Goal: Information Seeking & Learning: Understand process/instructions

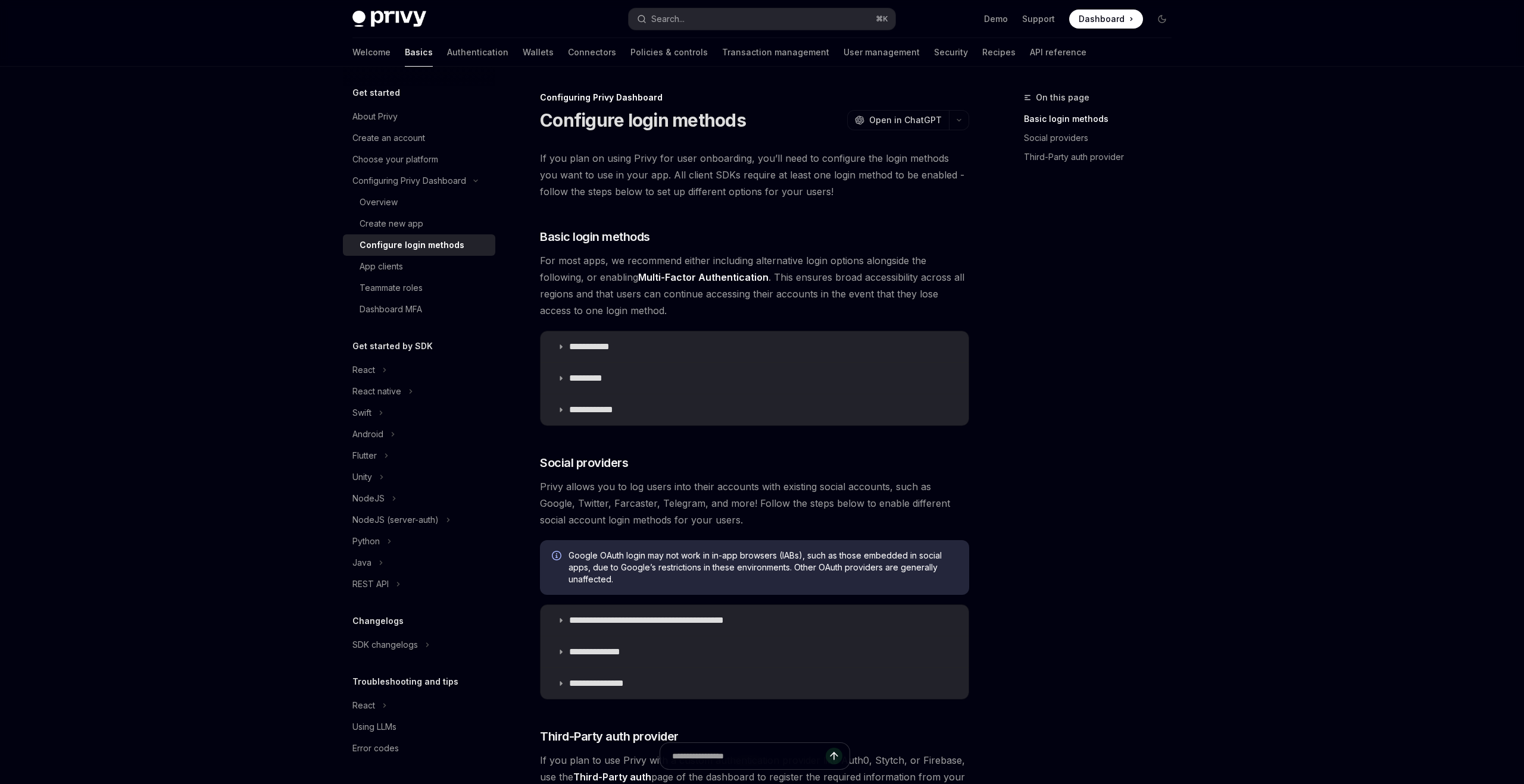
scroll to position [97, 0]
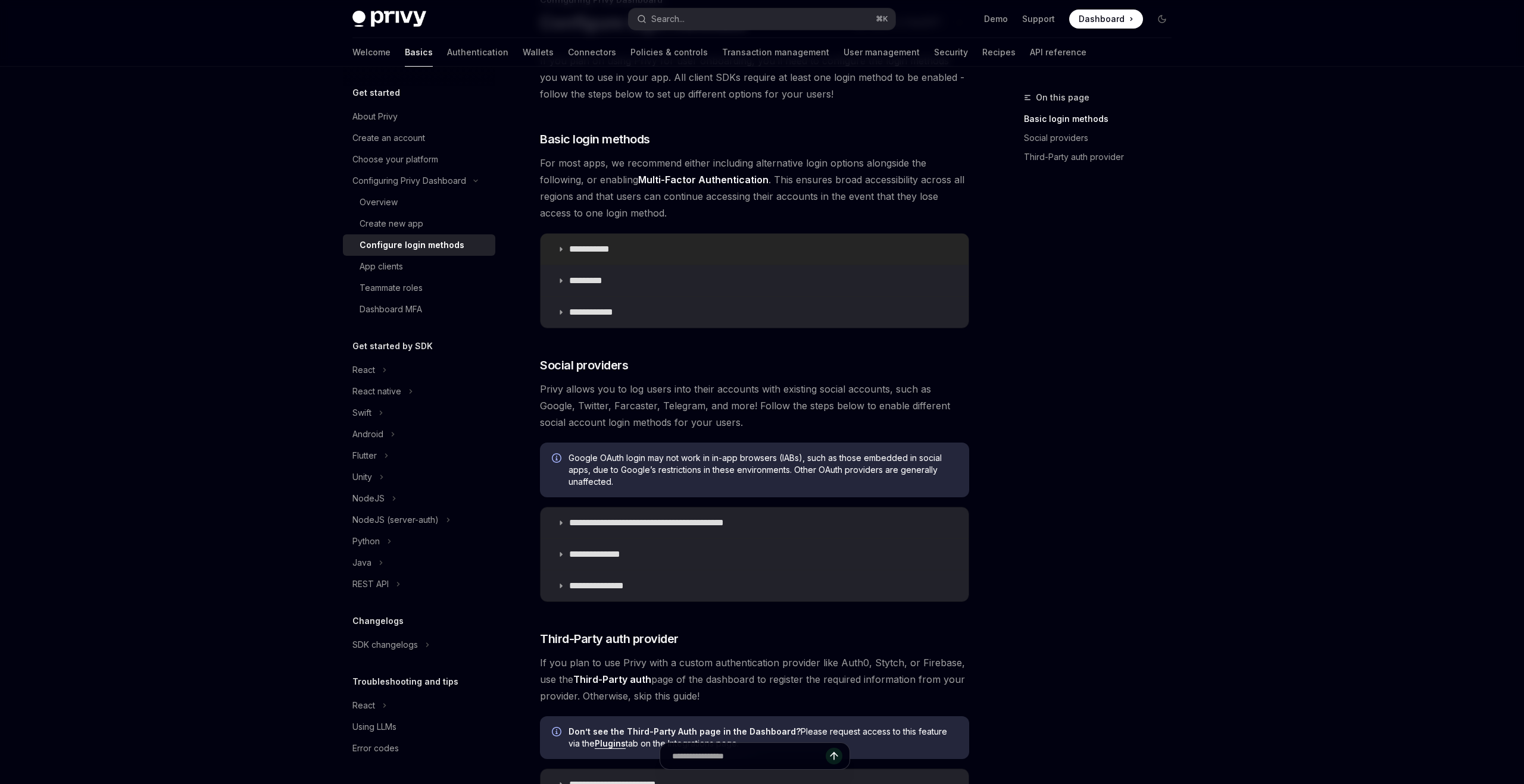
type textarea "*"
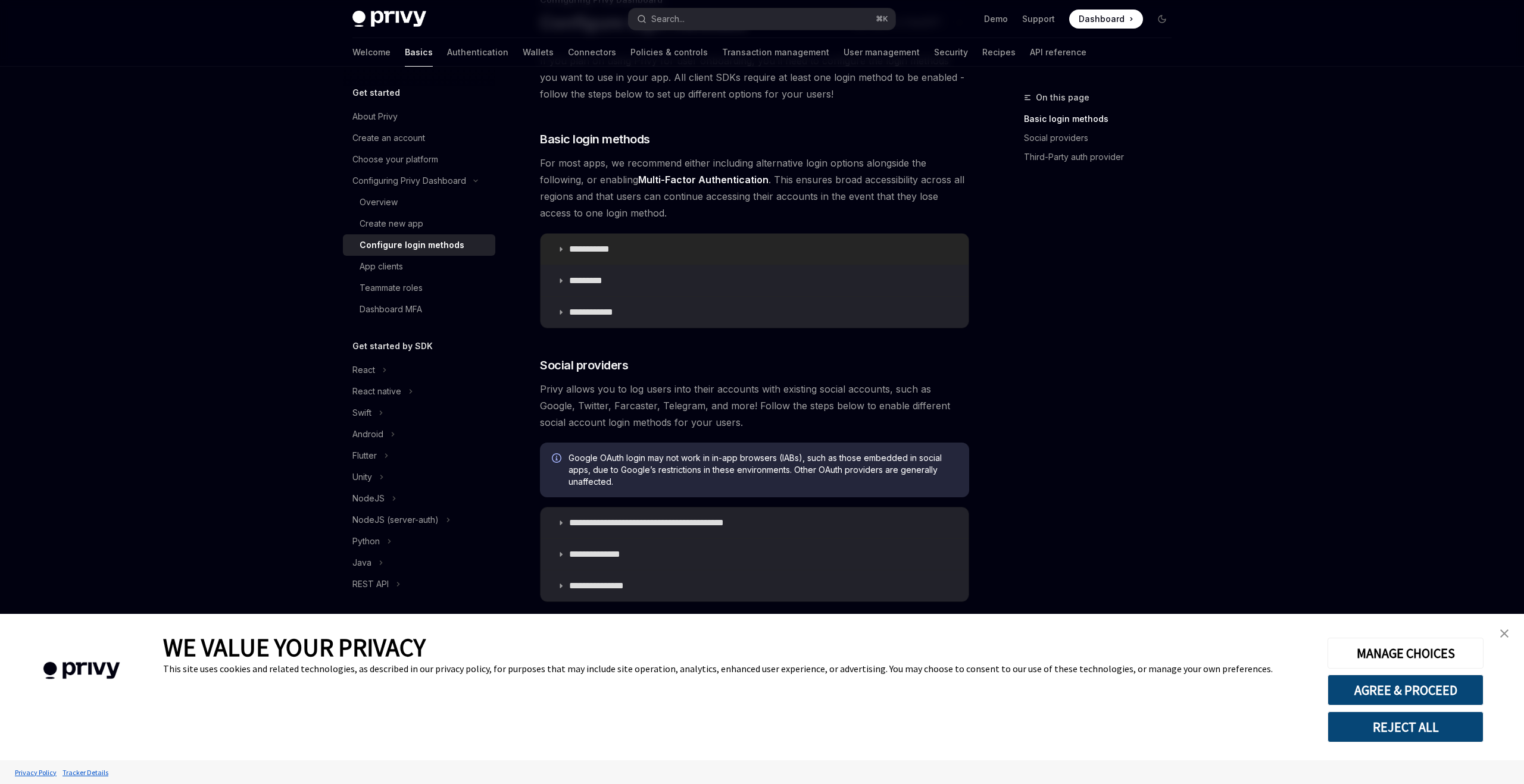
click at [565, 247] on icon at bounding box center [561, 250] width 8 height 7
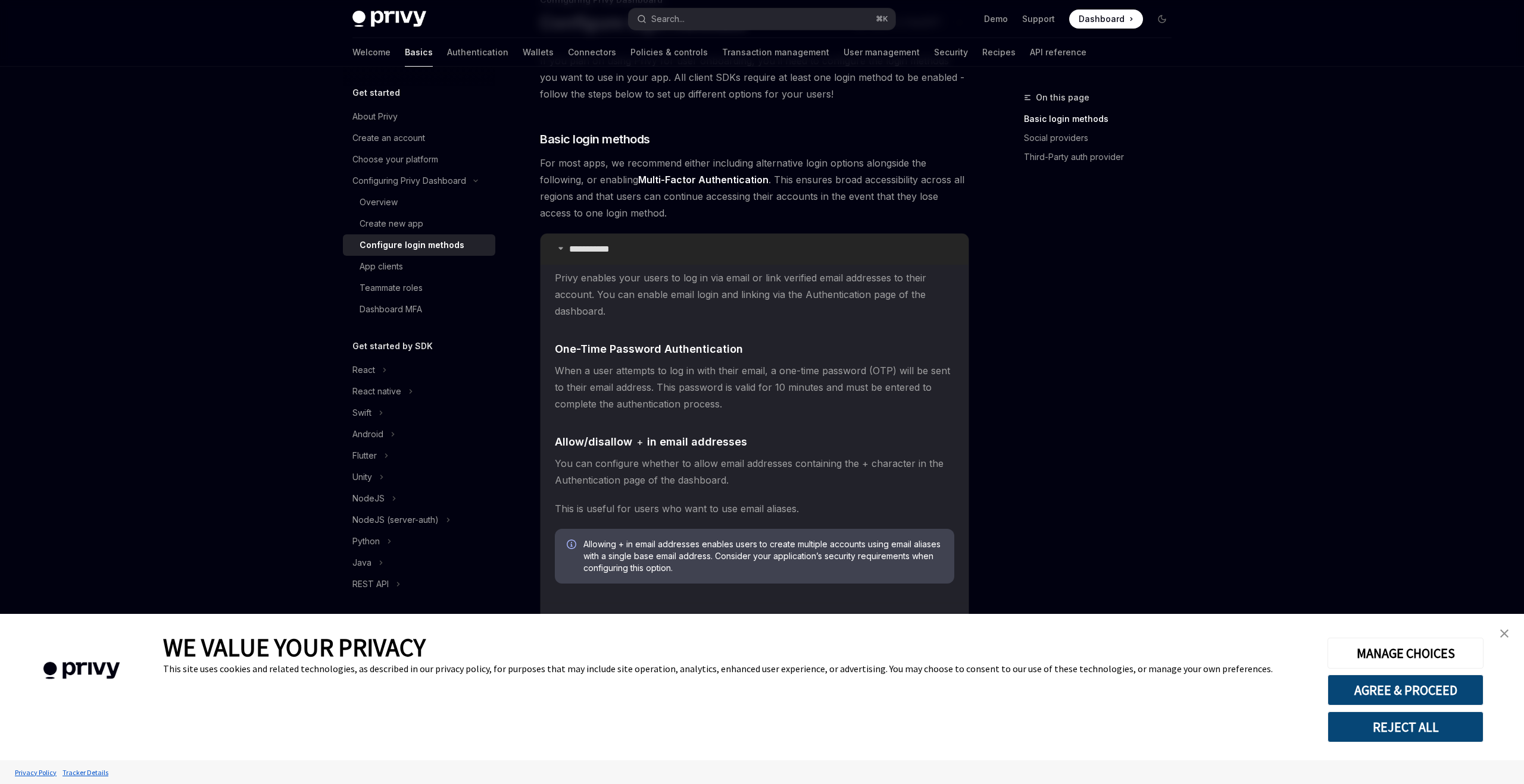
click at [564, 247] on icon at bounding box center [561, 248] width 8 height 7
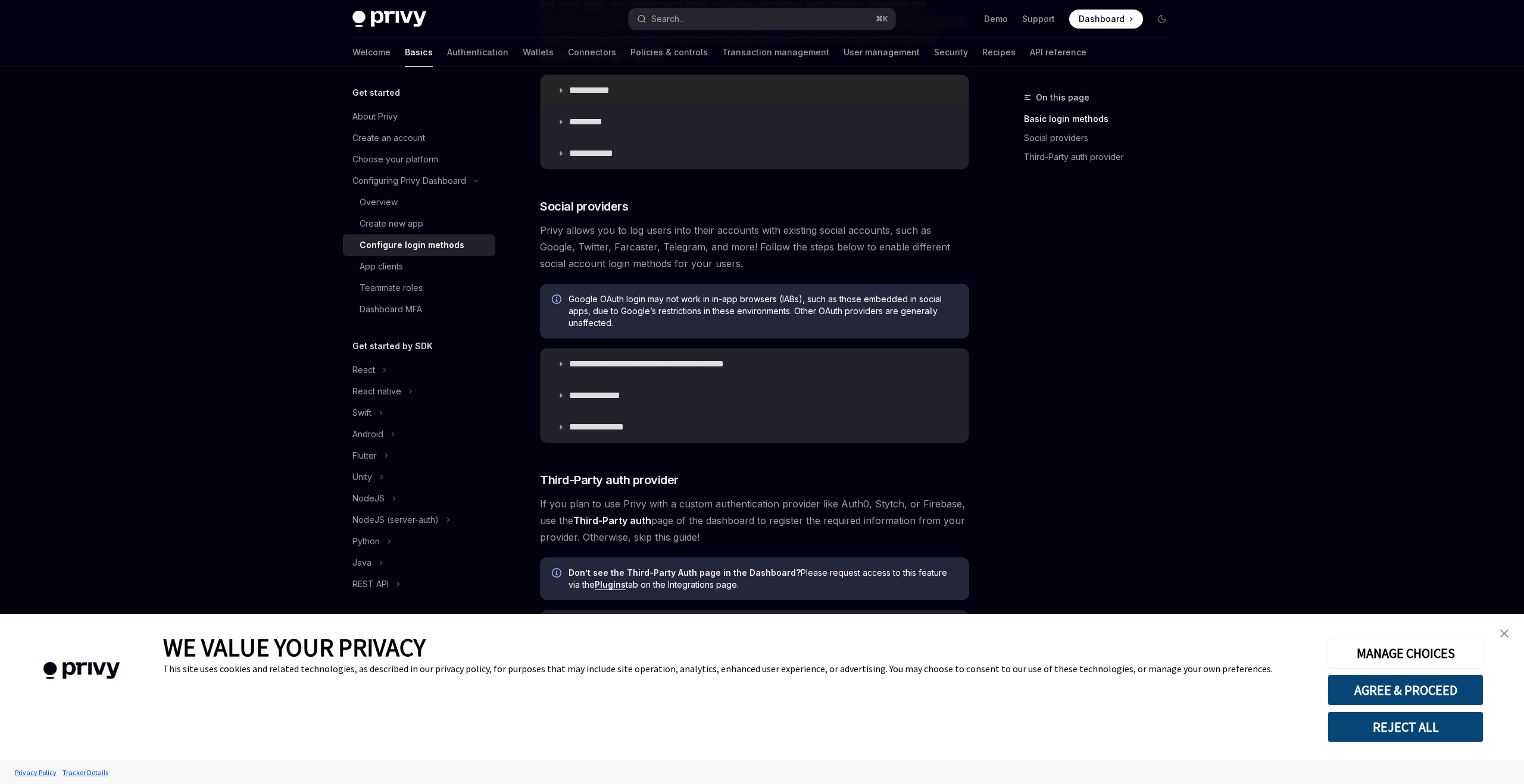
scroll to position [254, 0]
click at [567, 363] on summary "**********" at bounding box center [754, 366] width 428 height 31
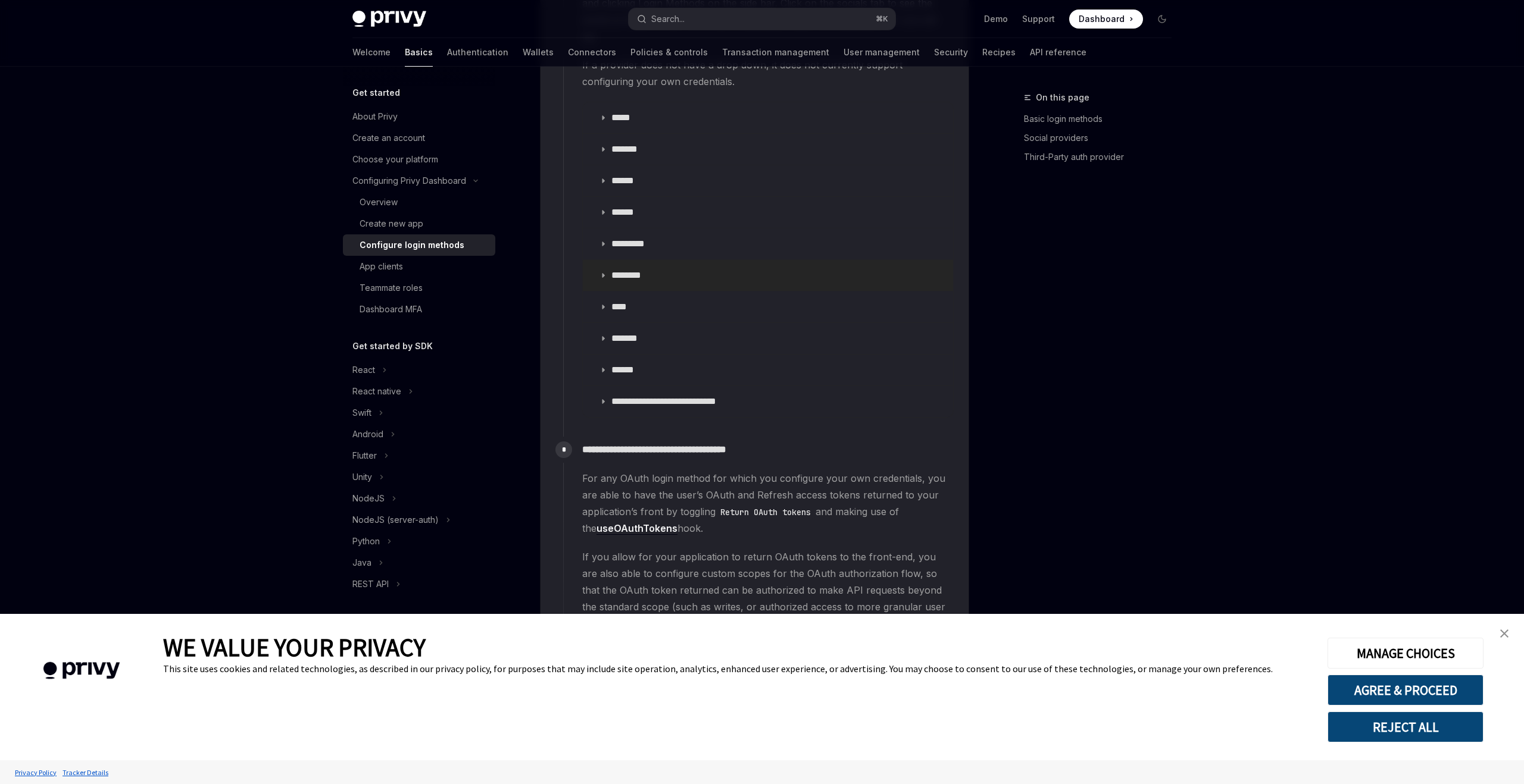
scroll to position [1425, 0]
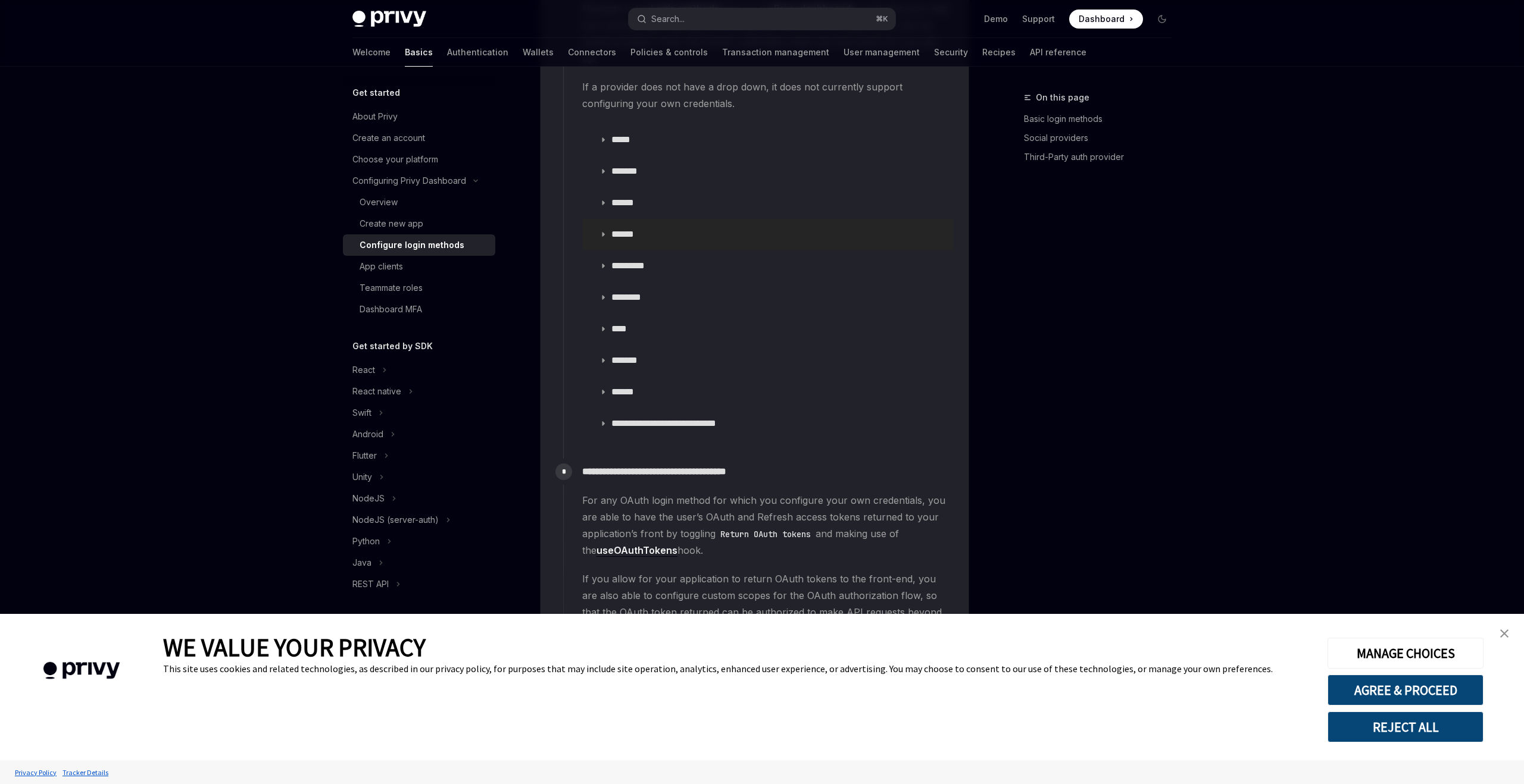
click at [604, 231] on icon at bounding box center [603, 235] width 8 height 7
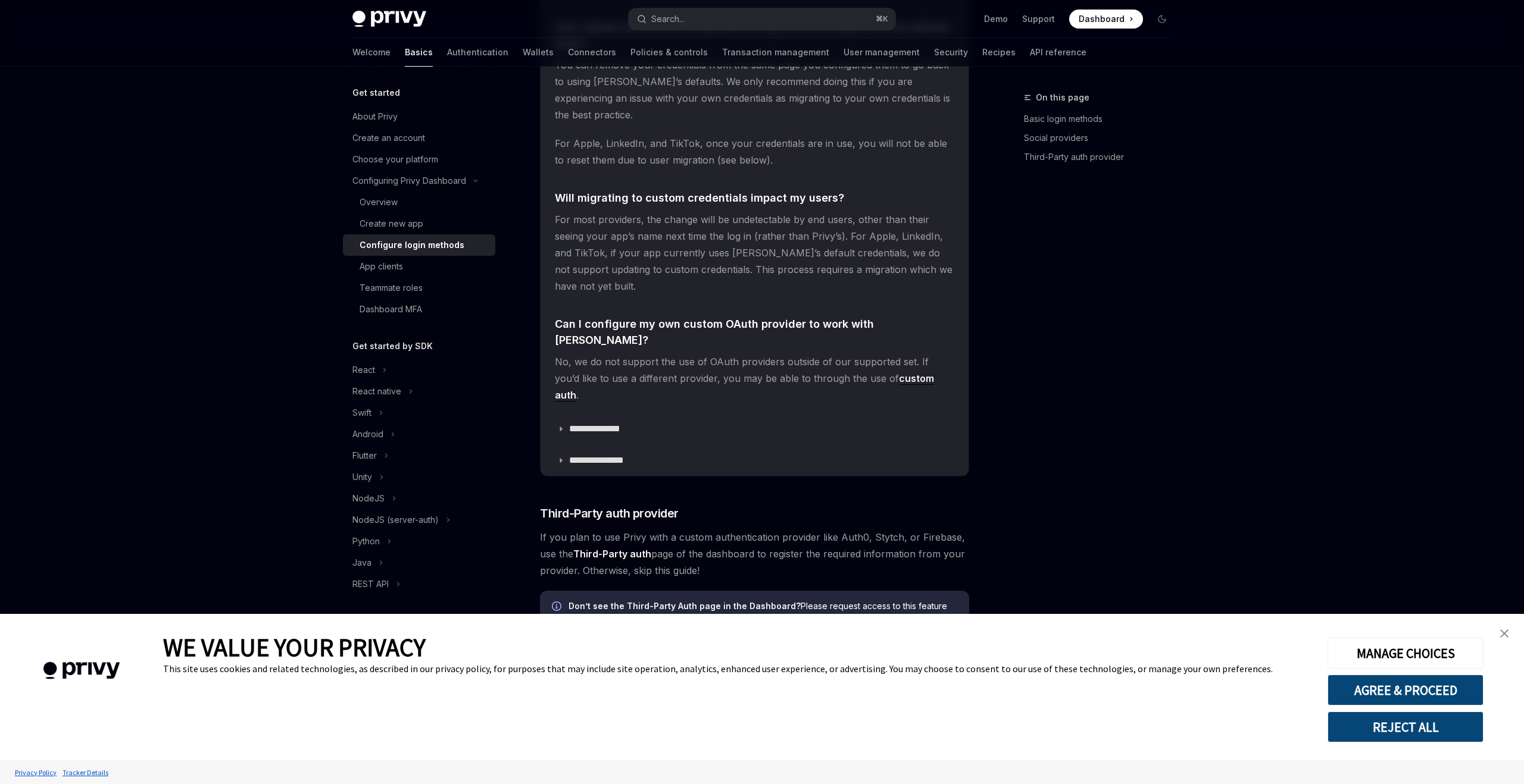
scroll to position [2632, 0]
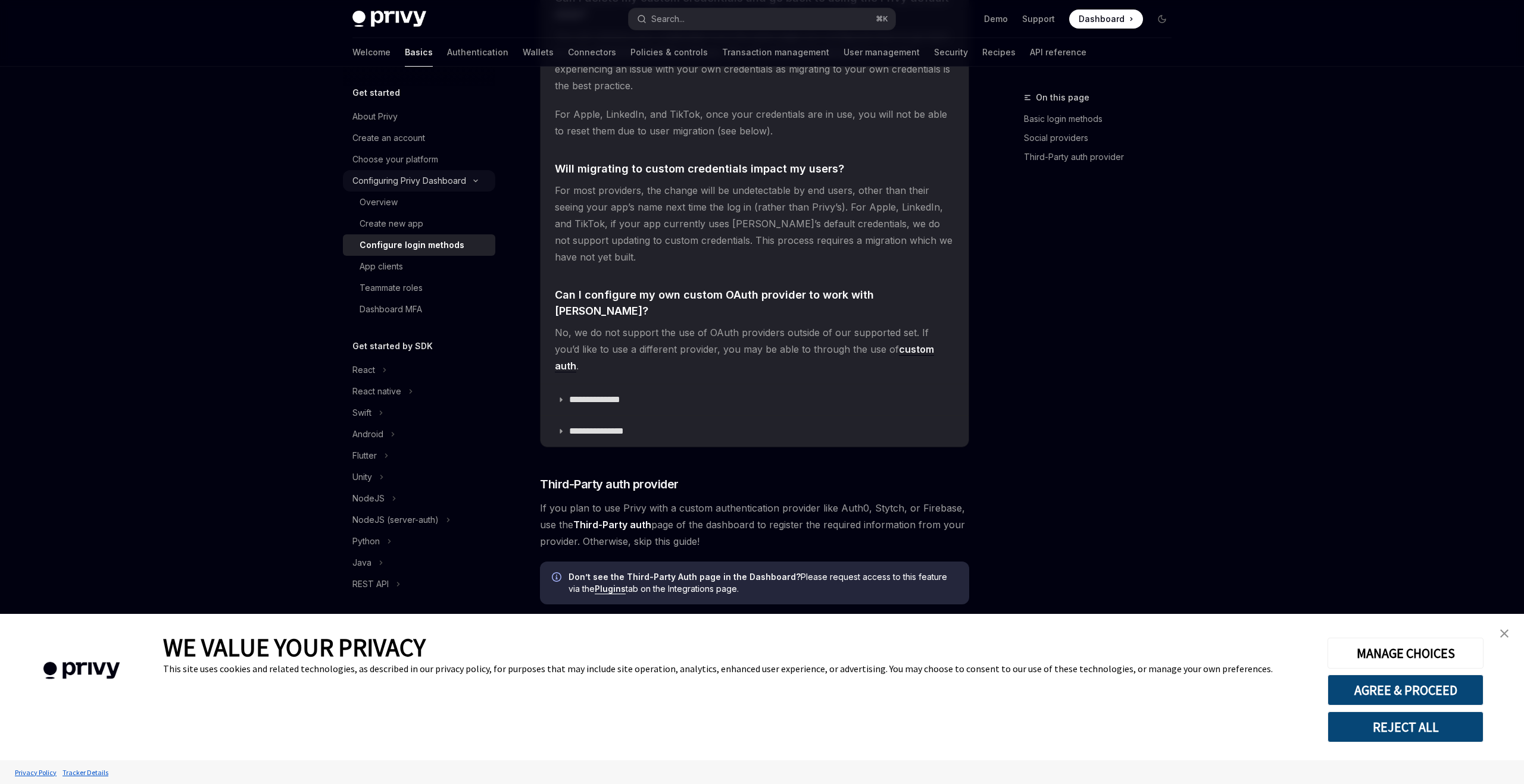
click at [454, 182] on div "Configuring Privy Dashboard" at bounding box center [410, 181] width 114 height 14
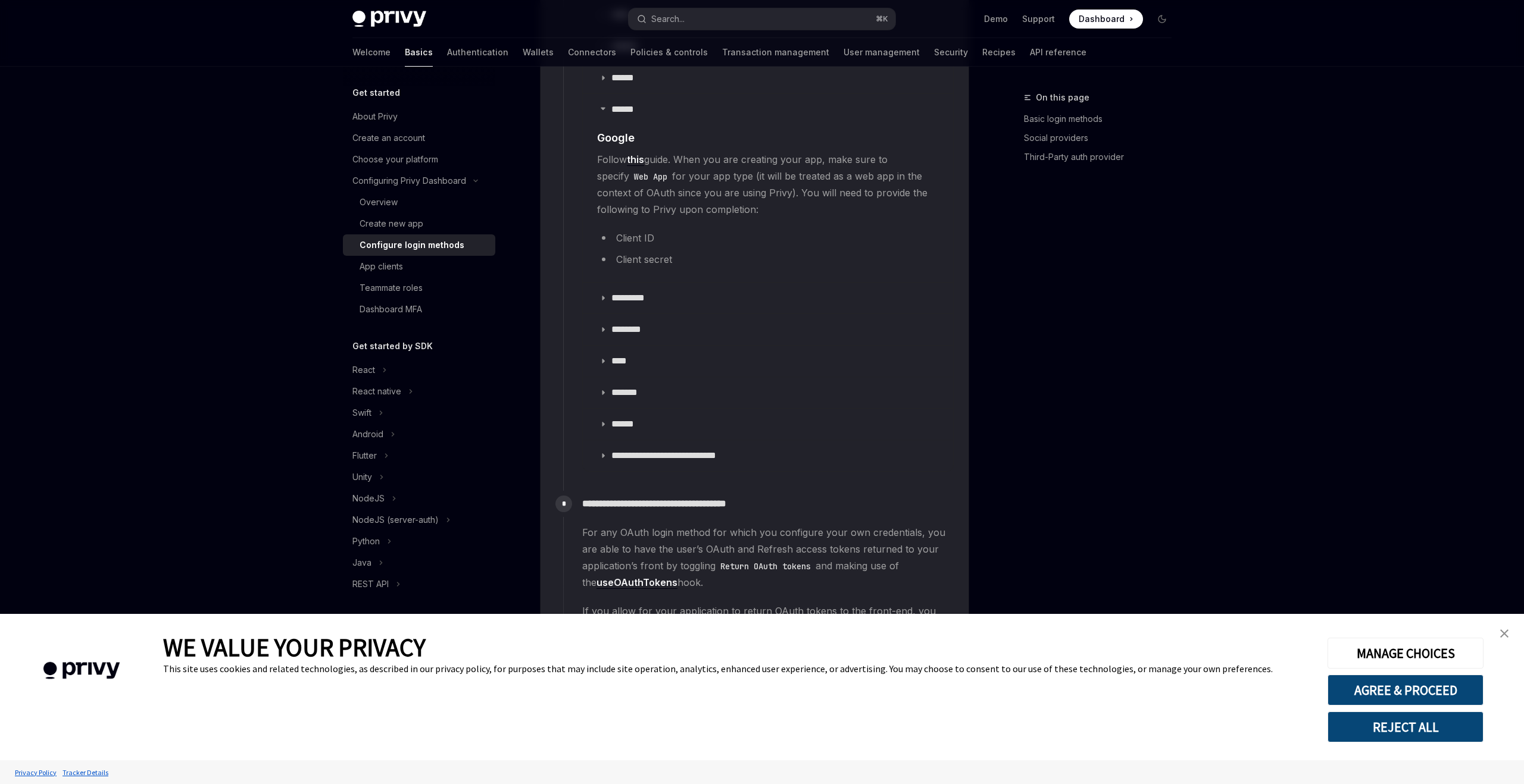
scroll to position [1552, 0]
type textarea "*"
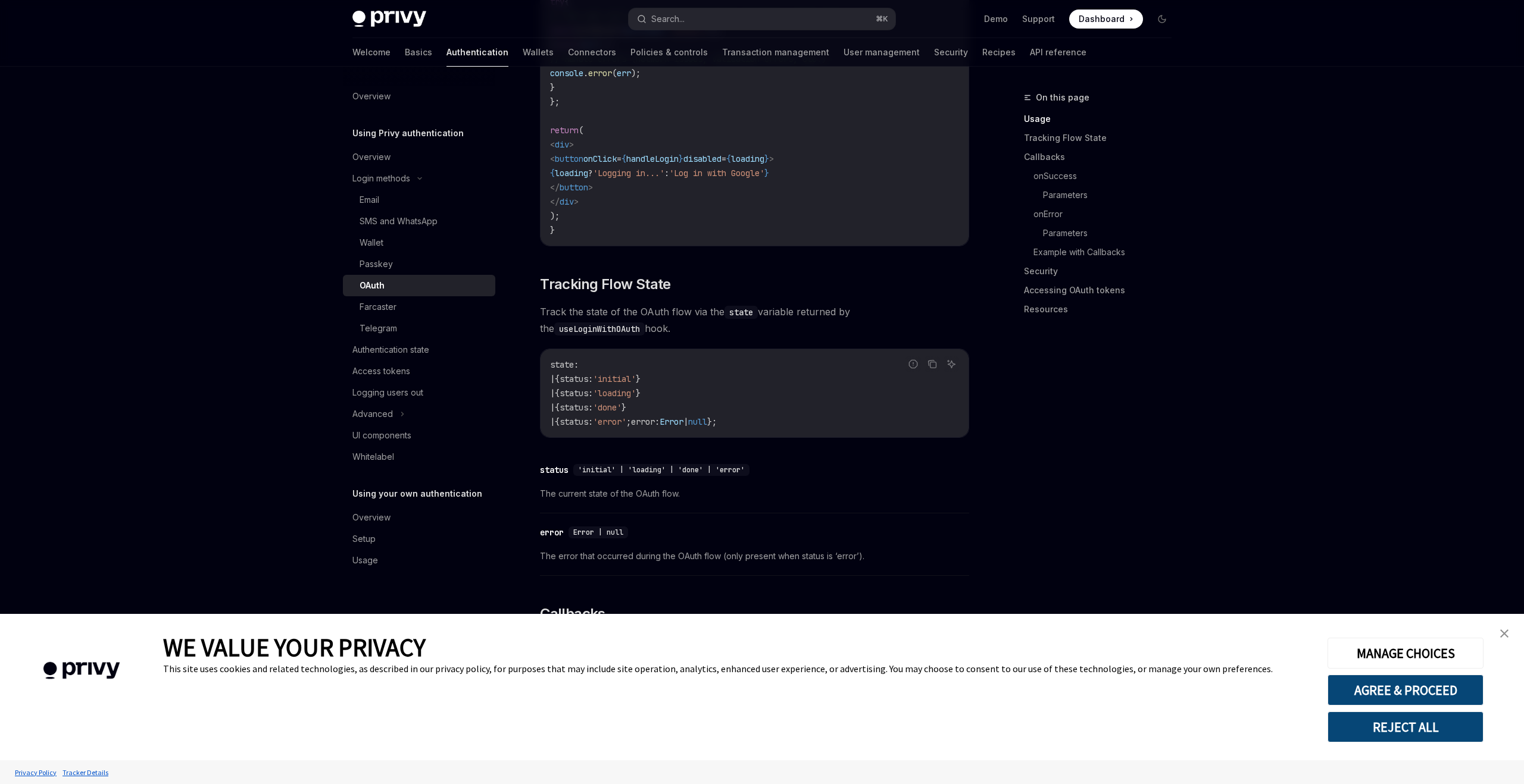
scroll to position [0, 40]
type textarea "*"
